Goal: Task Accomplishment & Management: Manage account settings

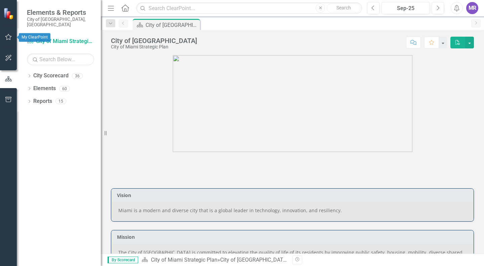
click at [8, 37] on icon "button" at bounding box center [8, 36] width 7 height 5
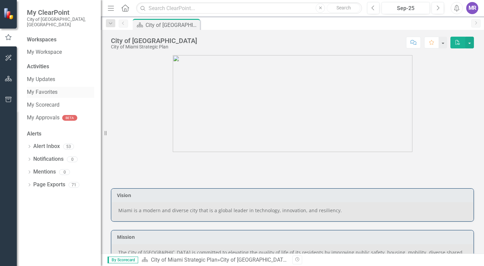
click at [60, 88] on link "My Favorites" at bounding box center [60, 92] width 67 height 8
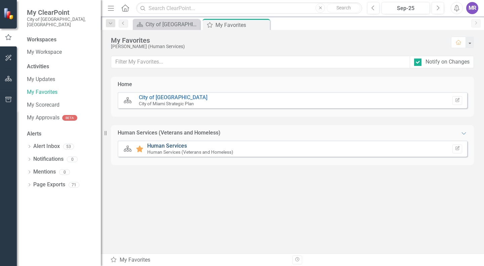
click at [168, 143] on link "Human Services" at bounding box center [167, 146] width 40 height 6
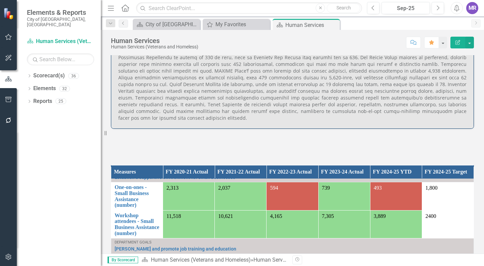
scroll to position [11, 0]
click at [135, 198] on link "One-on-ones - Small Business Assistance (number)" at bounding box center [137, 197] width 45 height 24
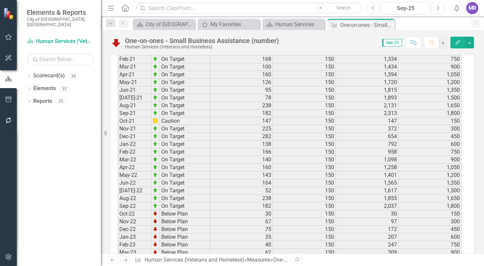
scroll to position [933, 0]
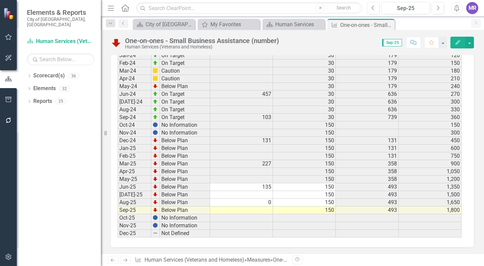
click at [271, 208] on td at bounding box center [241, 210] width 63 height 8
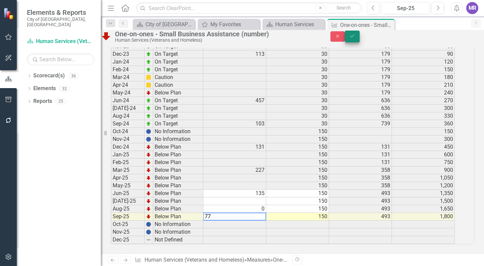
type textarea "77"
click at [360, 41] on button "Save" at bounding box center [352, 37] width 15 height 12
